Goal: Task Accomplishment & Management: Manage account settings

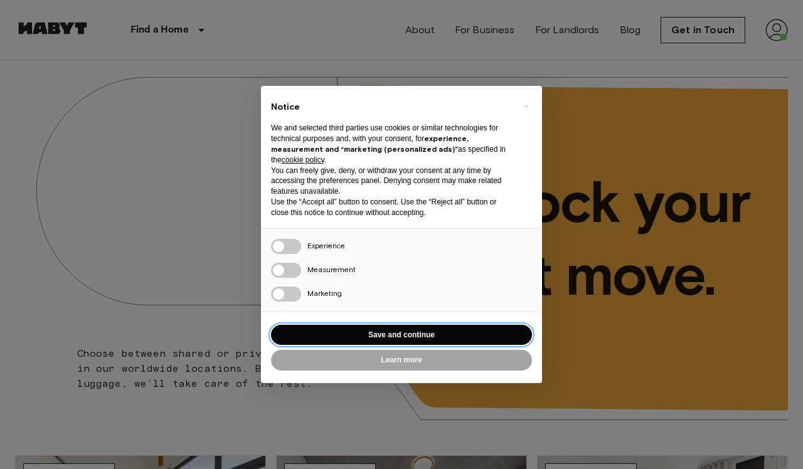
click at [492, 334] on button "Save and continue" at bounding box center [401, 335] width 261 height 21
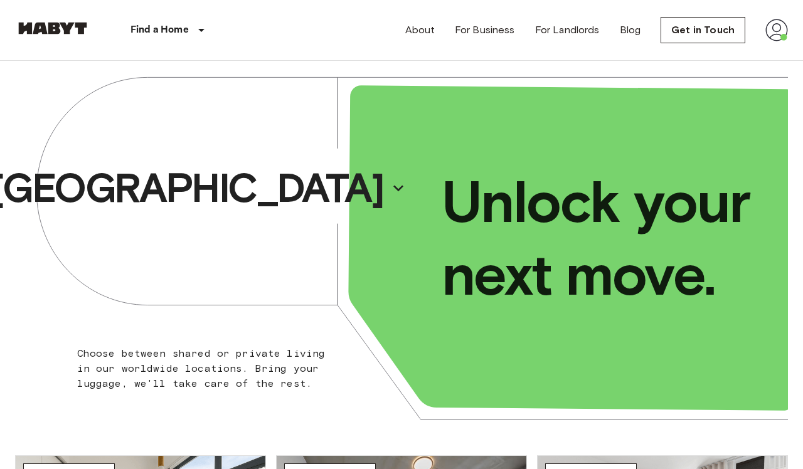
click at [769, 24] on img at bounding box center [776, 30] width 23 height 23
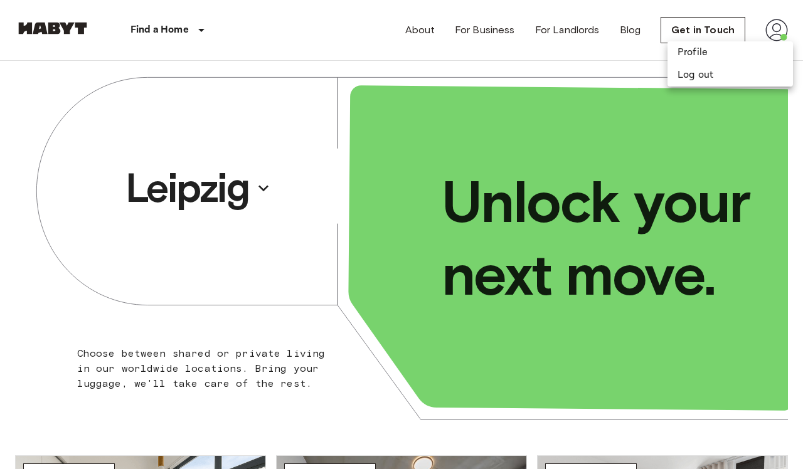
click at [780, 31] on div at bounding box center [401, 234] width 803 height 469
click at [772, 35] on img at bounding box center [776, 30] width 23 height 23
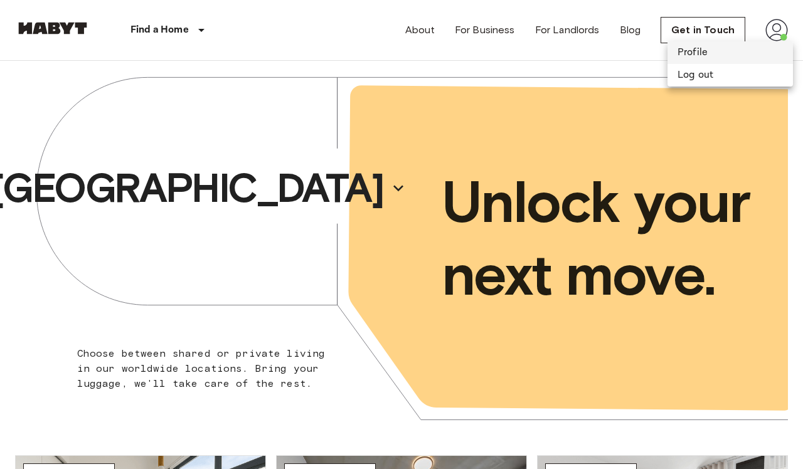
click at [725, 53] on li "Profile" at bounding box center [729, 52] width 125 height 23
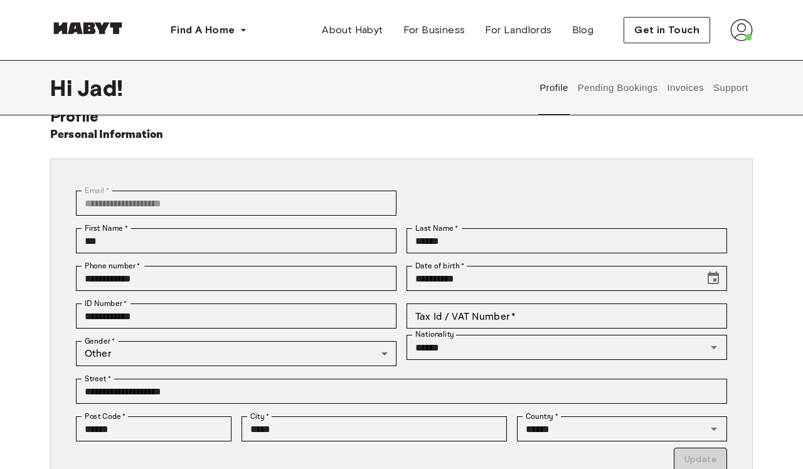
scroll to position [29, 0]
click at [626, 92] on button "Pending Bookings" at bounding box center [617, 87] width 83 height 55
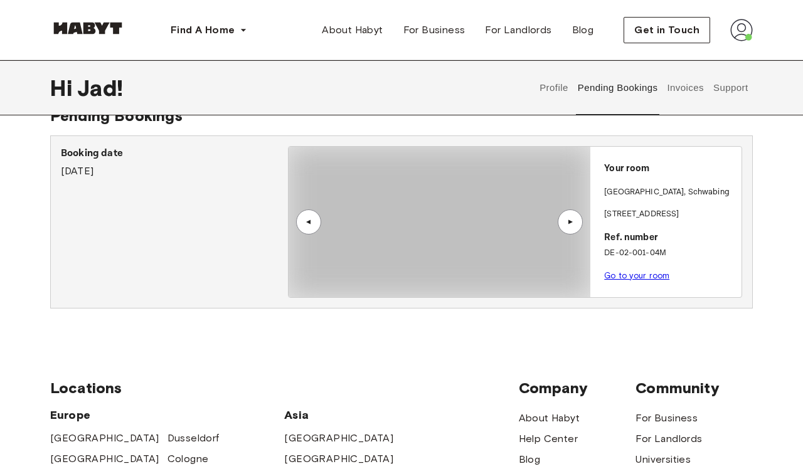
click at [545, 95] on button "Profile" at bounding box center [554, 87] width 32 height 55
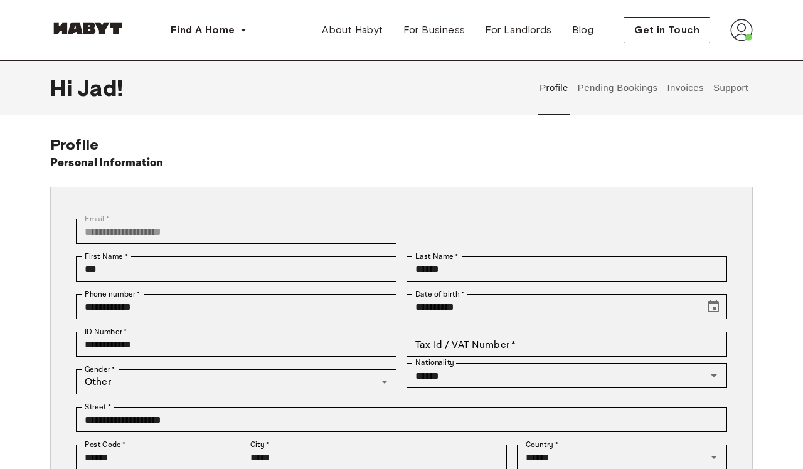
click at [692, 100] on button "Invoices" at bounding box center [685, 87] width 40 height 55
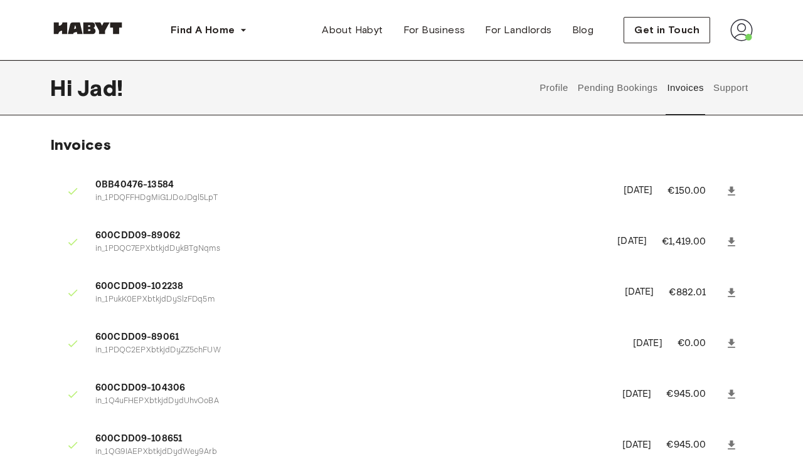
click at [725, 87] on button "Support" at bounding box center [730, 87] width 38 height 55
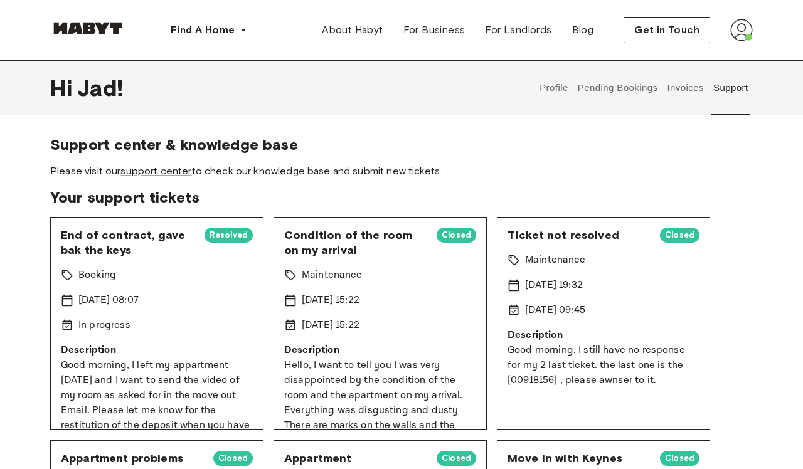
click at [181, 250] on span "End of contract, gave bak the keys" at bounding box center [128, 243] width 134 height 30
click at [120, 236] on span "End of contract, gave bak the keys" at bounding box center [128, 243] width 134 height 30
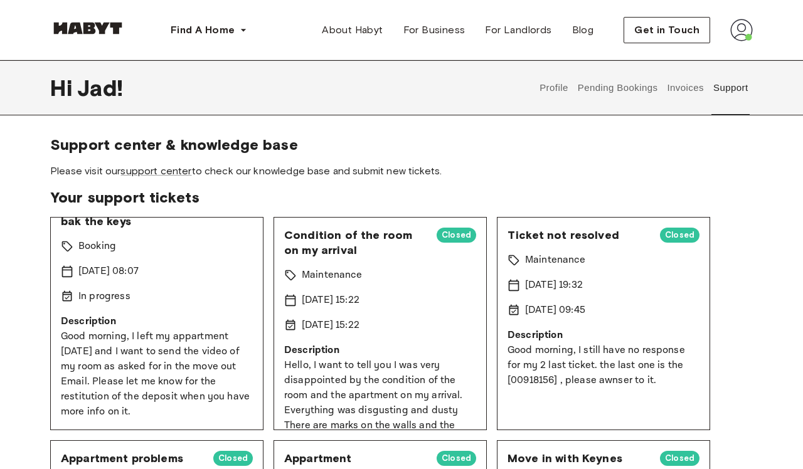
scroll to position [29, 0]
click at [102, 368] on p "Good morning, I left my appartment [DATE] and I want to send the video of my ro…" at bounding box center [157, 374] width 192 height 90
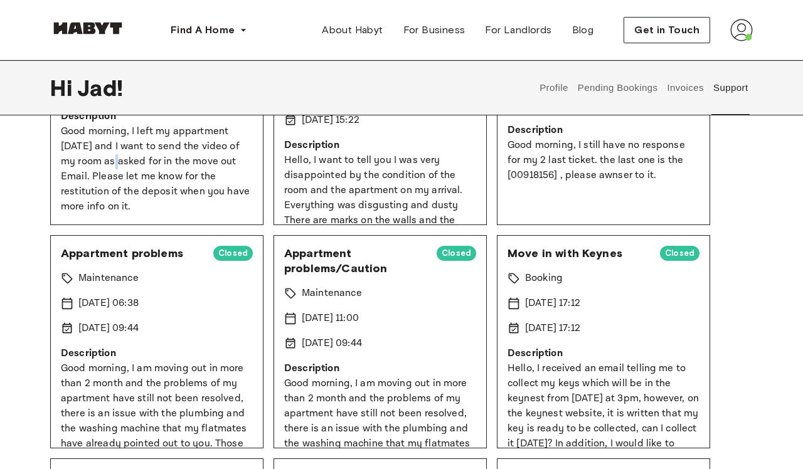
scroll to position [122, 0]
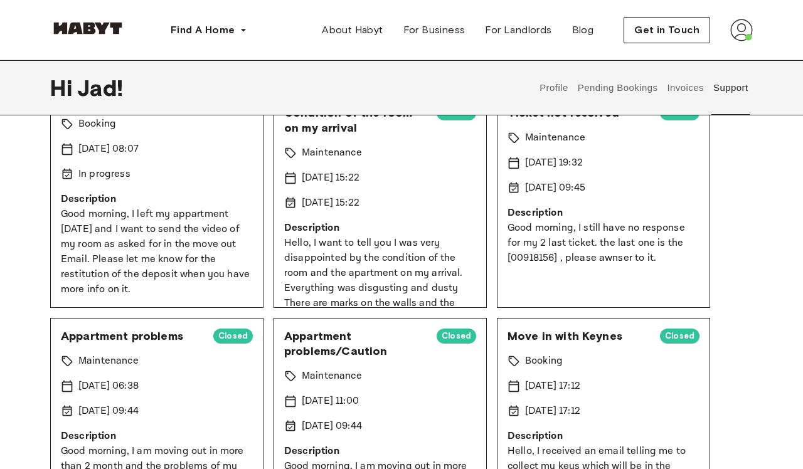
click at [163, 172] on div "In progress" at bounding box center [157, 174] width 192 height 15
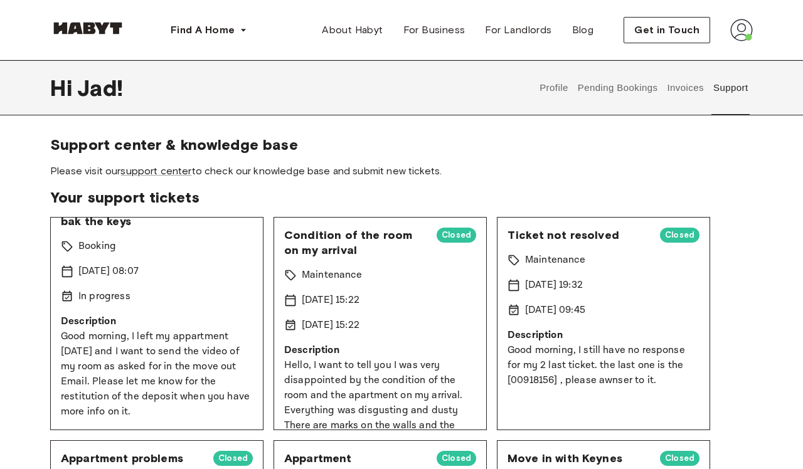
scroll to position [0, 0]
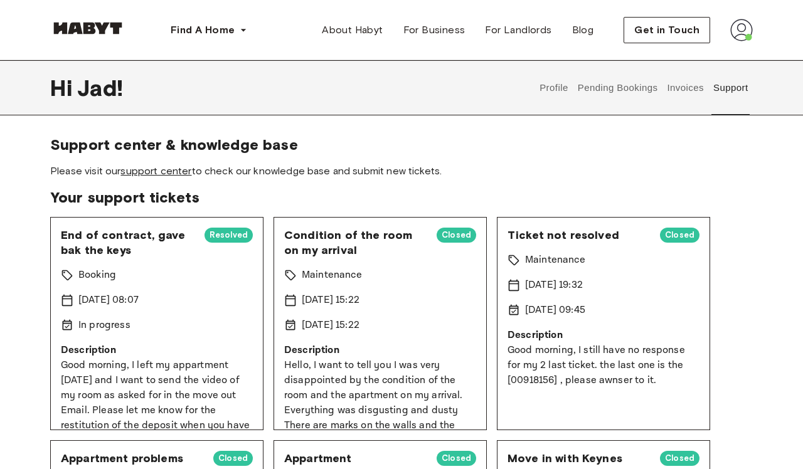
click at [167, 174] on link "support center" at bounding box center [155, 171] width 71 height 12
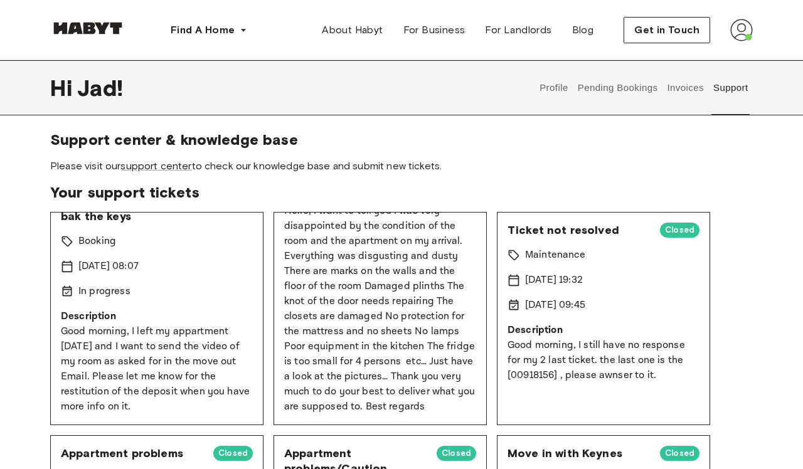
scroll to position [29, 0]
